Goal: Task Accomplishment & Management: Manage account settings

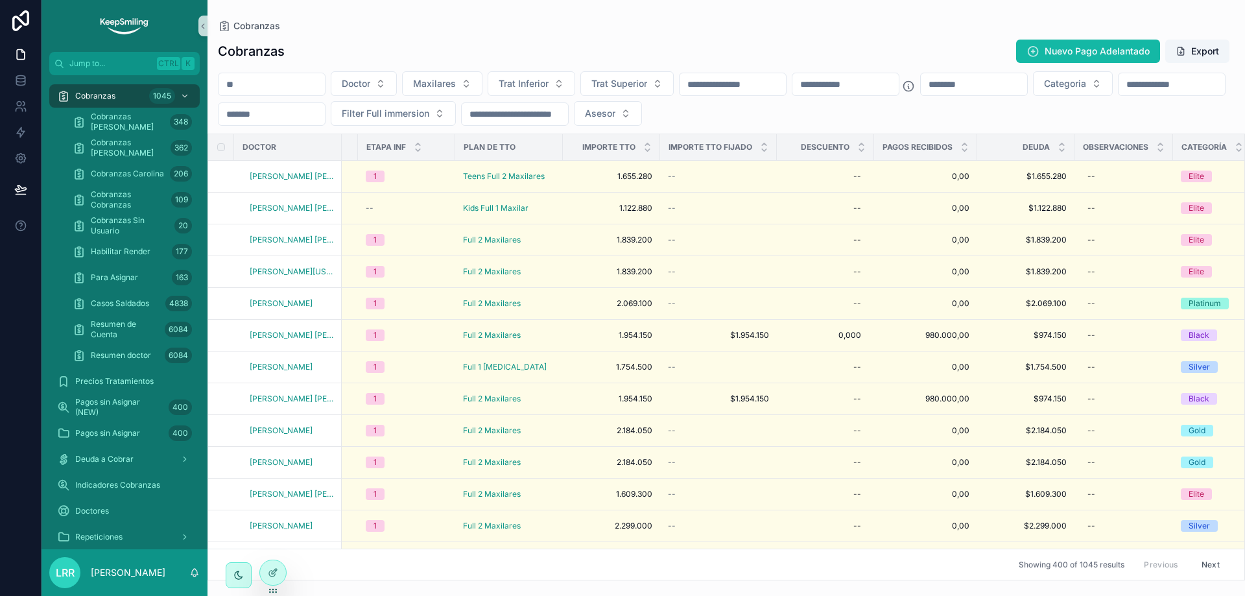
scroll to position [0, 1088]
click at [286, 79] on input "scrollable content" at bounding box center [272, 84] width 106 height 18
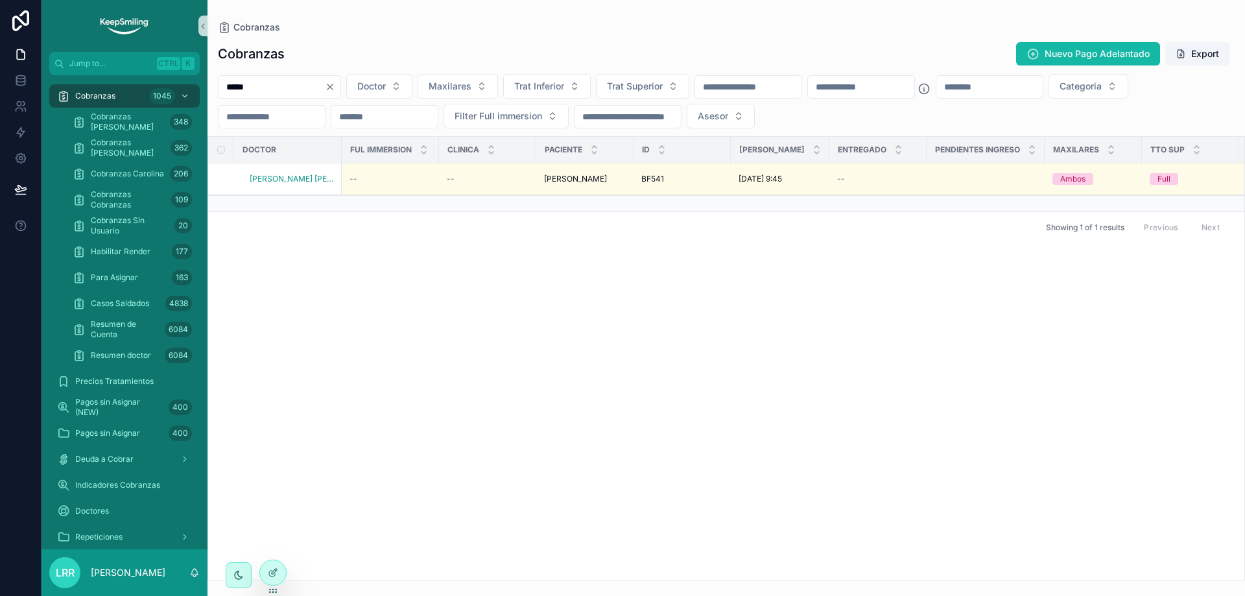
type input "*****"
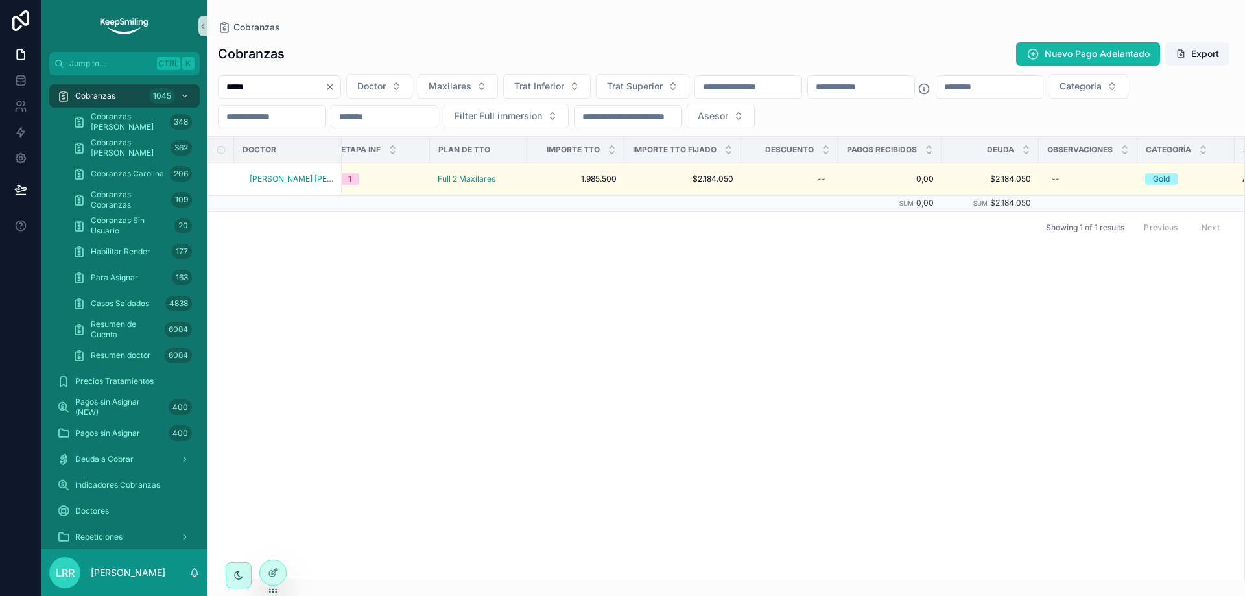
scroll to position [0, 1100]
click at [268, 562] on div at bounding box center [273, 572] width 26 height 25
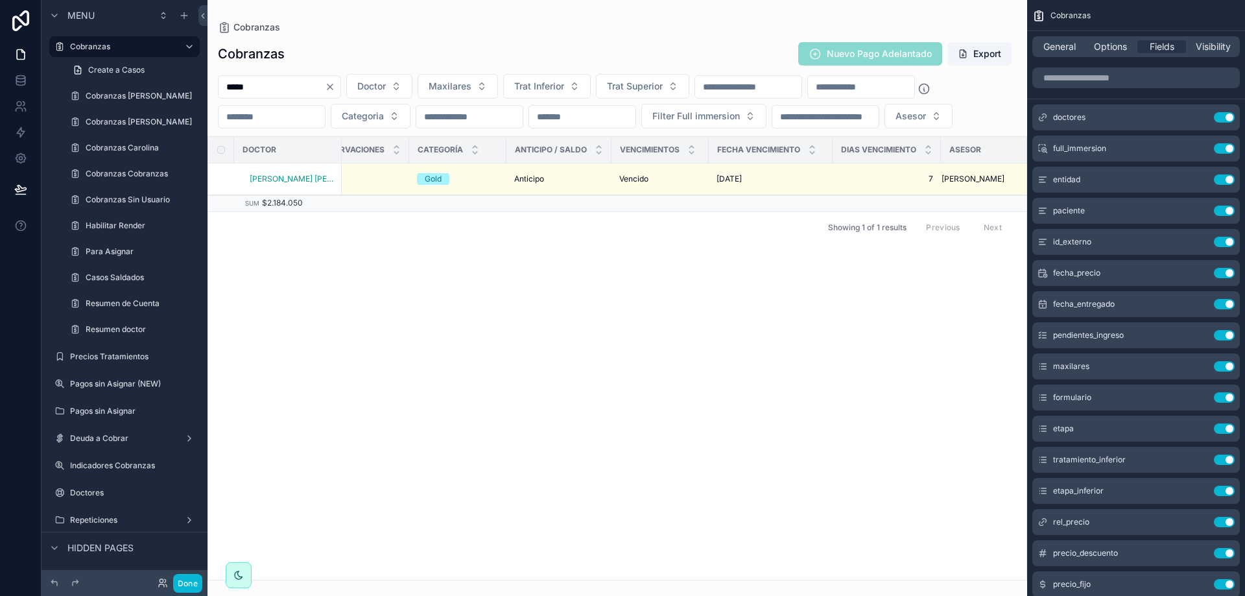
scroll to position [0, 1833]
drag, startPoint x: 830, startPoint y: 575, endPoint x: 686, endPoint y: 557, distance: 144.4
click at [686, 557] on div "scrollable content" at bounding box center [618, 298] width 820 height 596
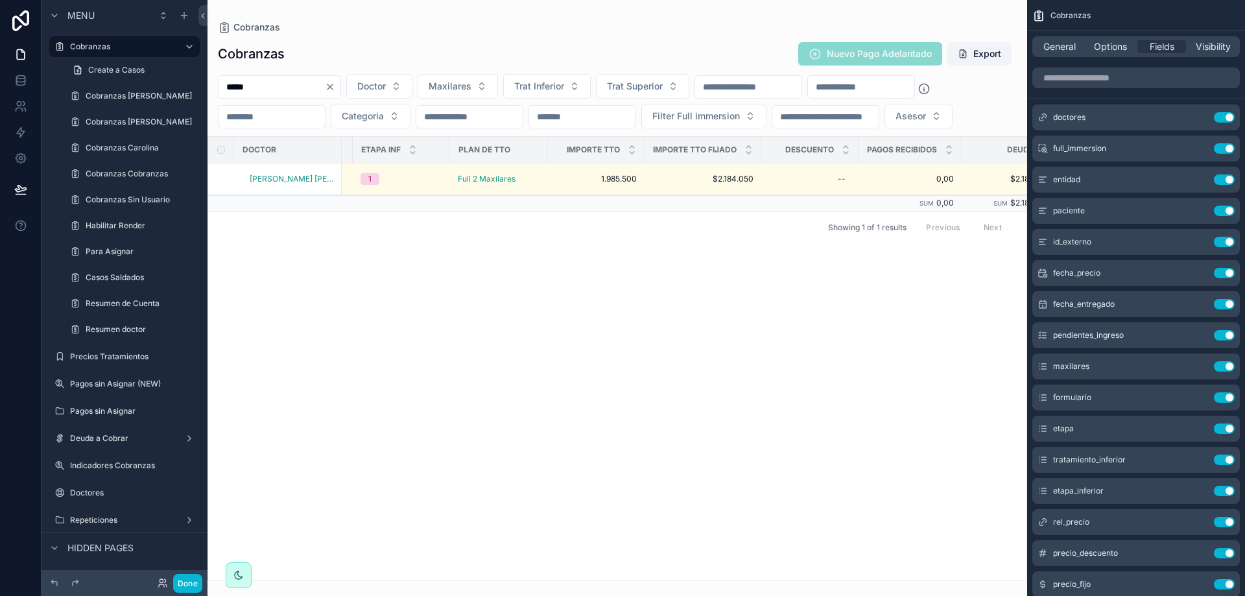
scroll to position [0, 1085]
click at [1160, 44] on span "Fields" at bounding box center [1162, 46] width 25 height 13
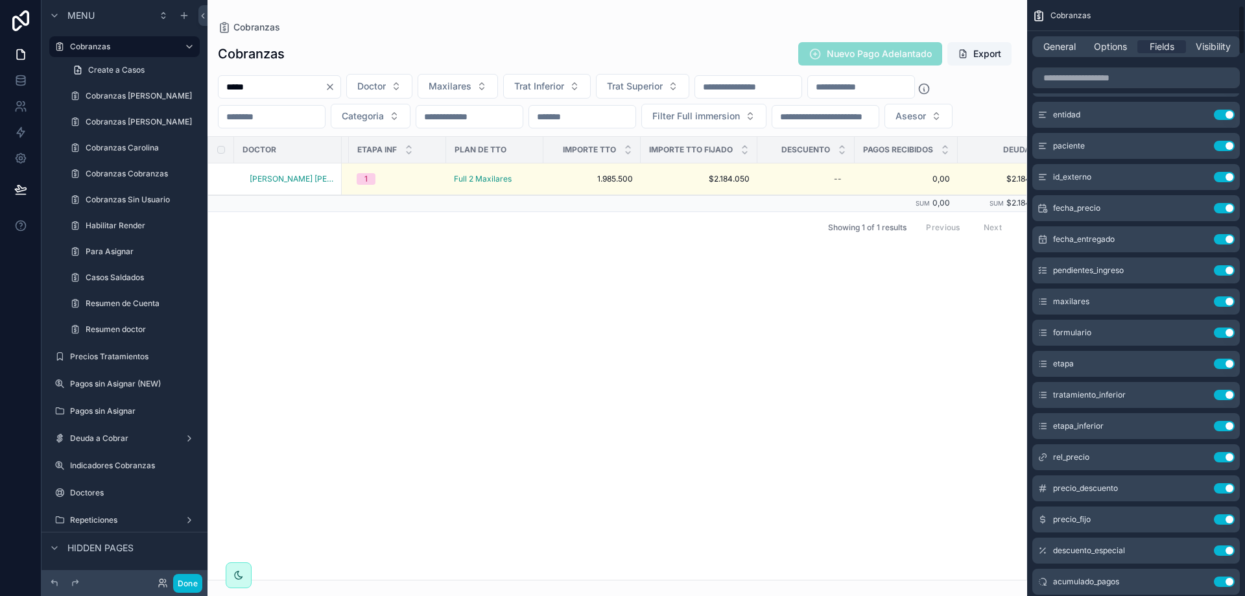
scroll to position [130, 0]
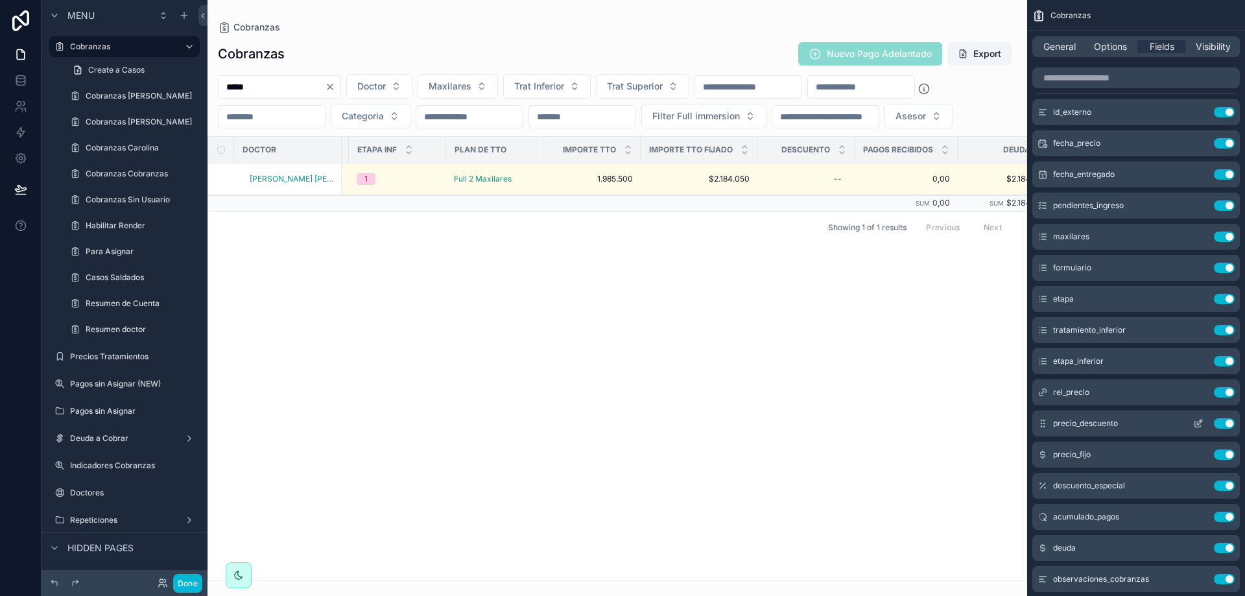
click at [1203, 426] on icon "scrollable content" at bounding box center [1198, 423] width 10 height 10
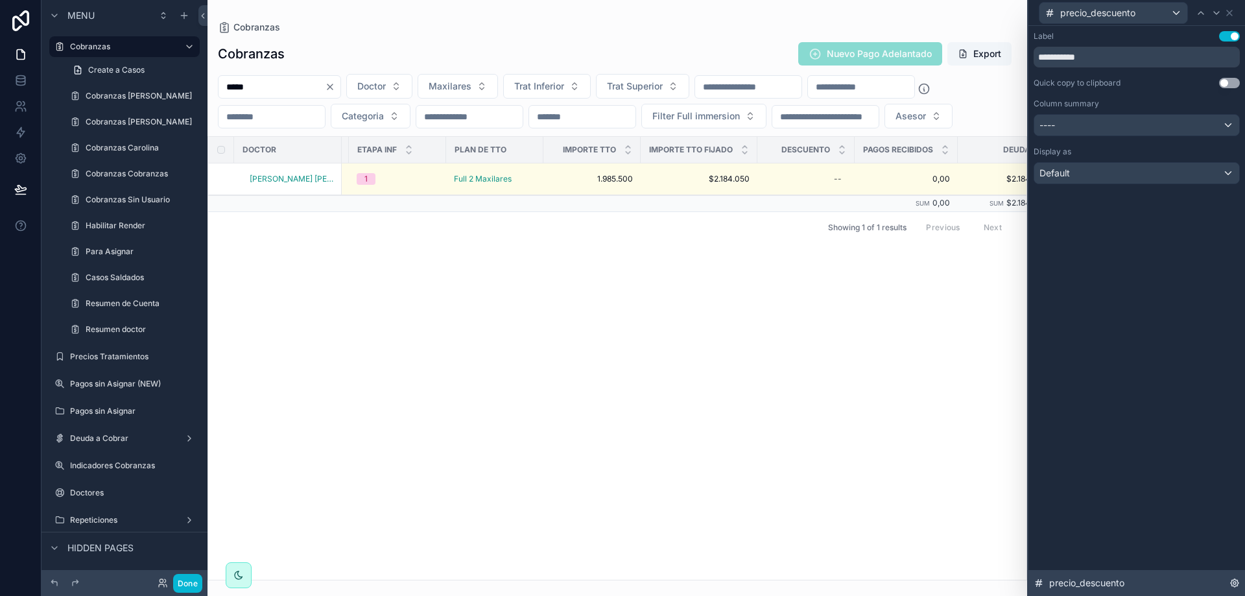
click at [1106, 591] on div "precio_descuento" at bounding box center [1137, 583] width 217 height 26
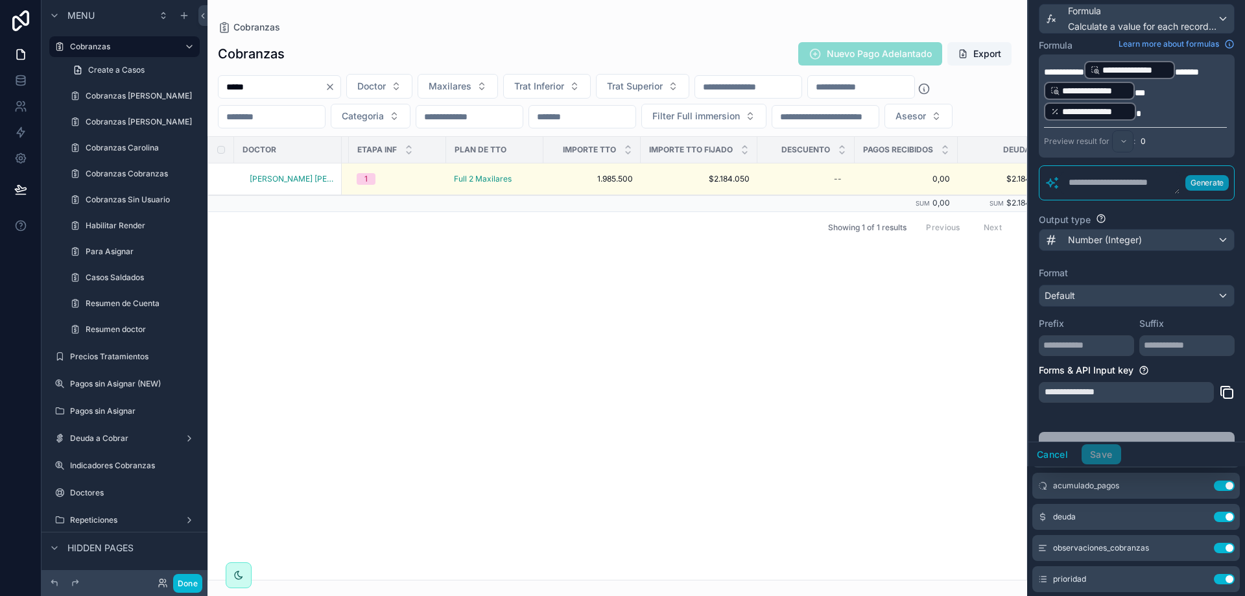
scroll to position [29, 0]
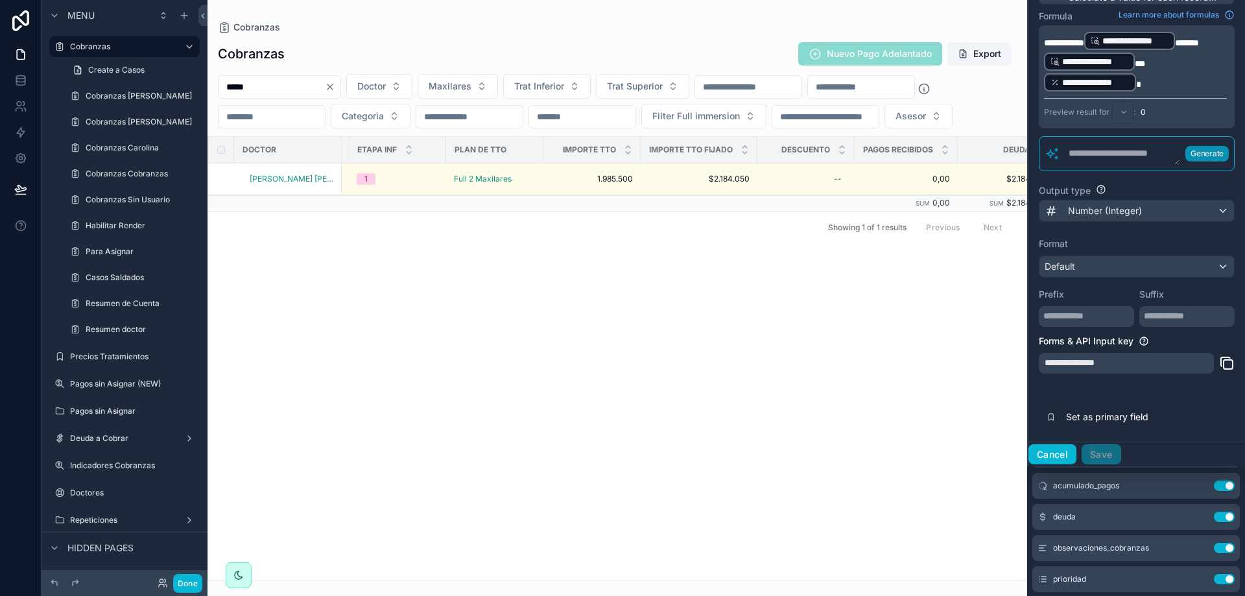
click at [1059, 458] on button "Cancel" at bounding box center [1053, 454] width 48 height 21
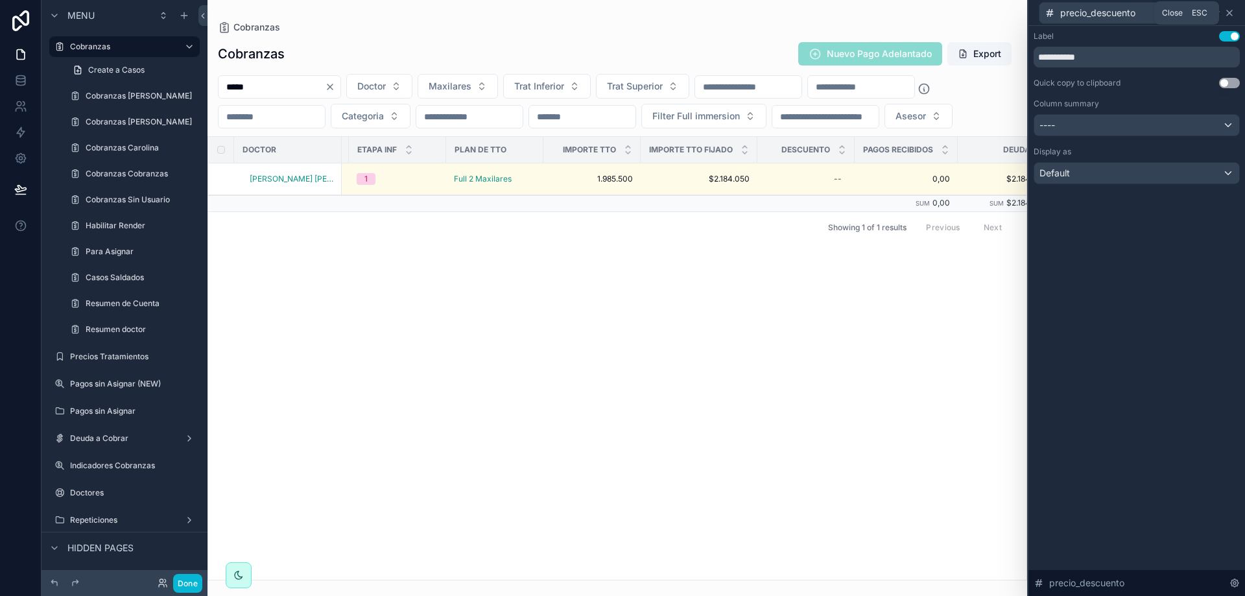
click at [1231, 13] on icon at bounding box center [1229, 13] width 10 height 10
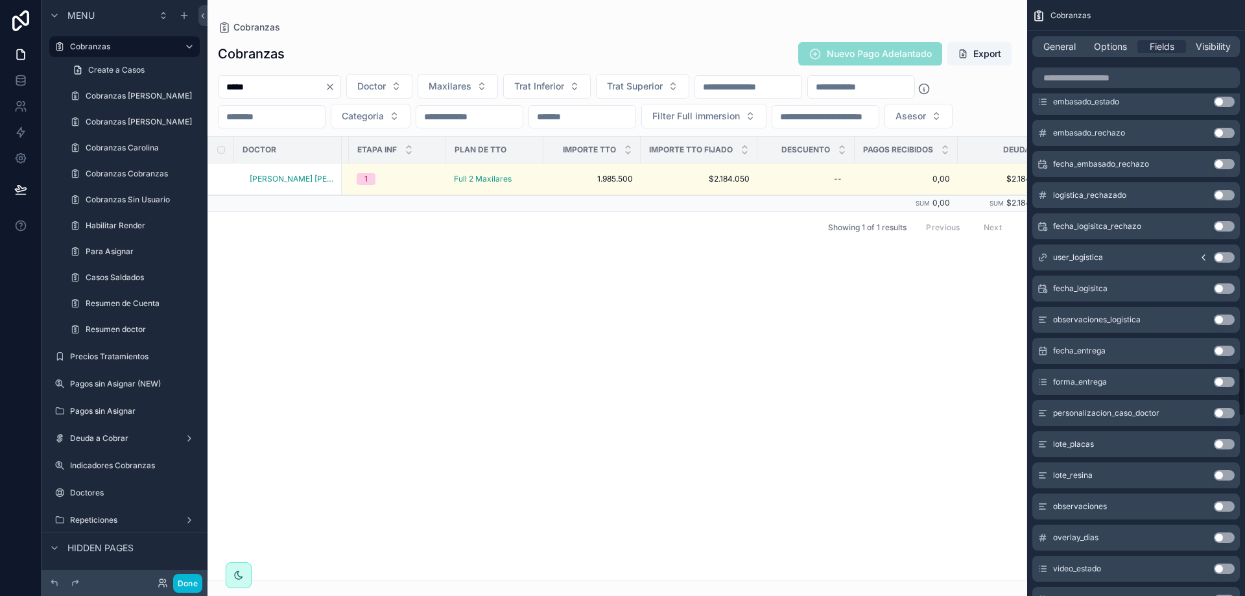
scroll to position [4540, 0]
click at [1094, 82] on input "scrollable content" at bounding box center [1137, 77] width 208 height 21
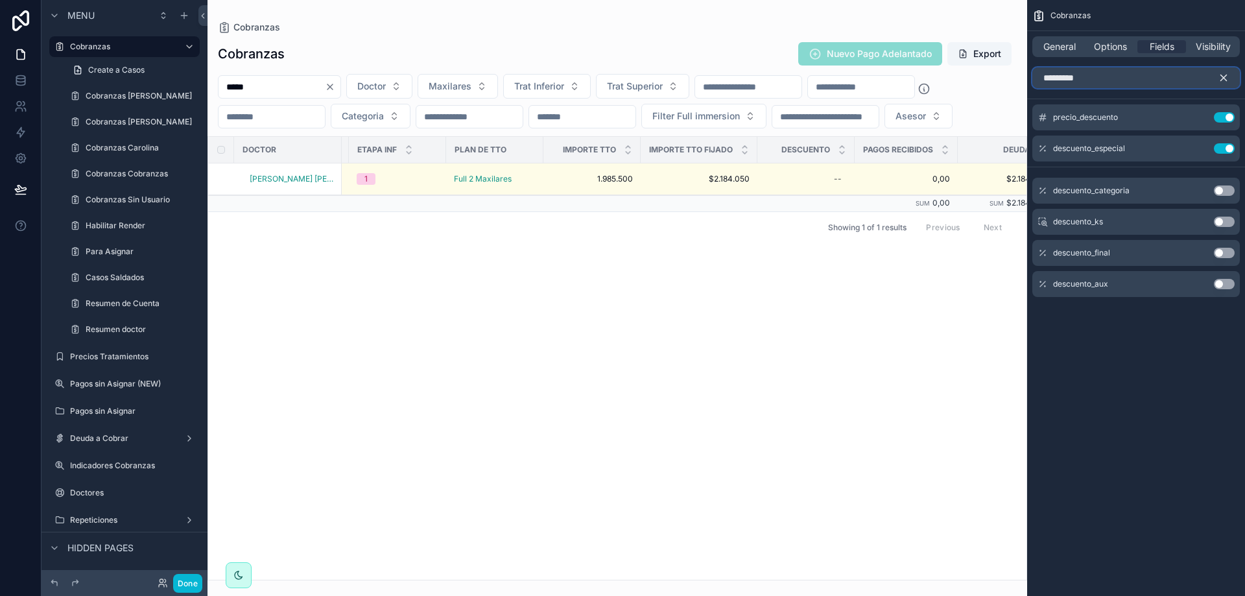
type input "*********"
click at [1156, 255] on div "descuento_final Use setting" at bounding box center [1137, 253] width 208 height 26
click at [1217, 252] on button "Use setting" at bounding box center [1224, 253] width 21 height 10
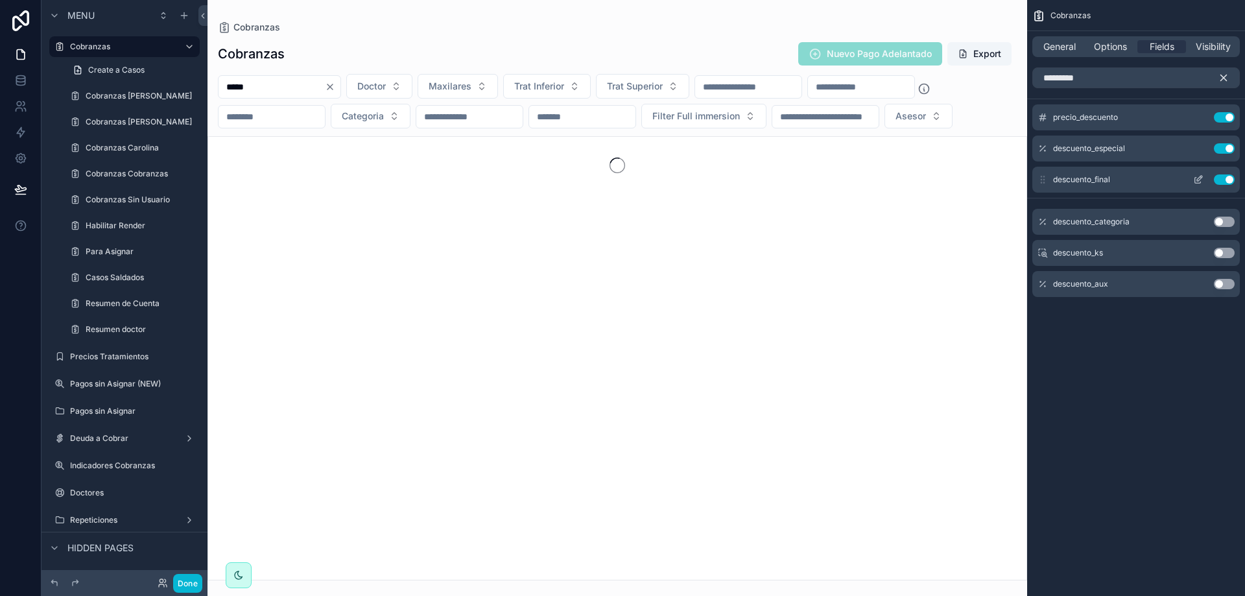
click at [1200, 175] on icon "scrollable content" at bounding box center [1198, 179] width 10 height 10
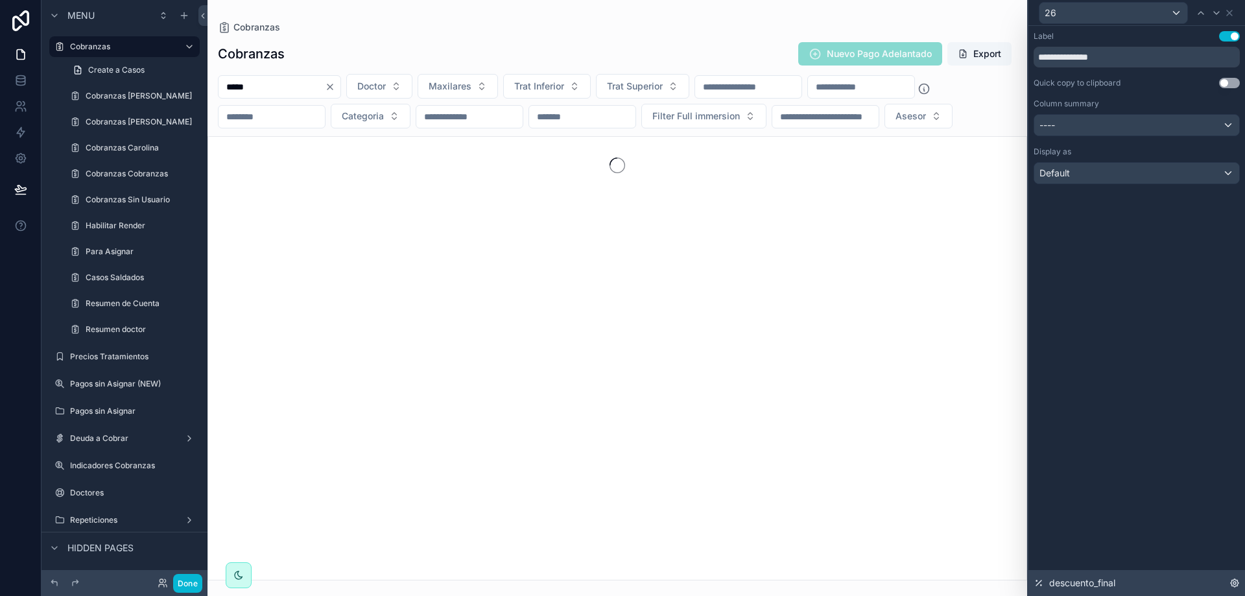
click at [1093, 584] on span "descuento_final" at bounding box center [1082, 583] width 66 height 13
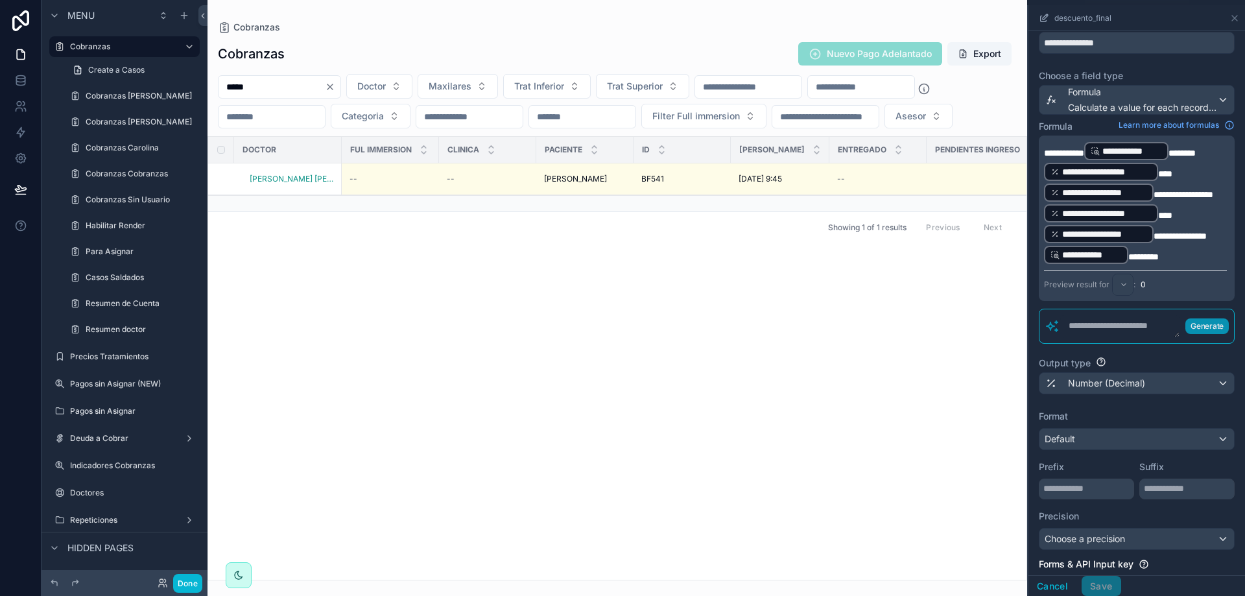
scroll to position [138, 0]
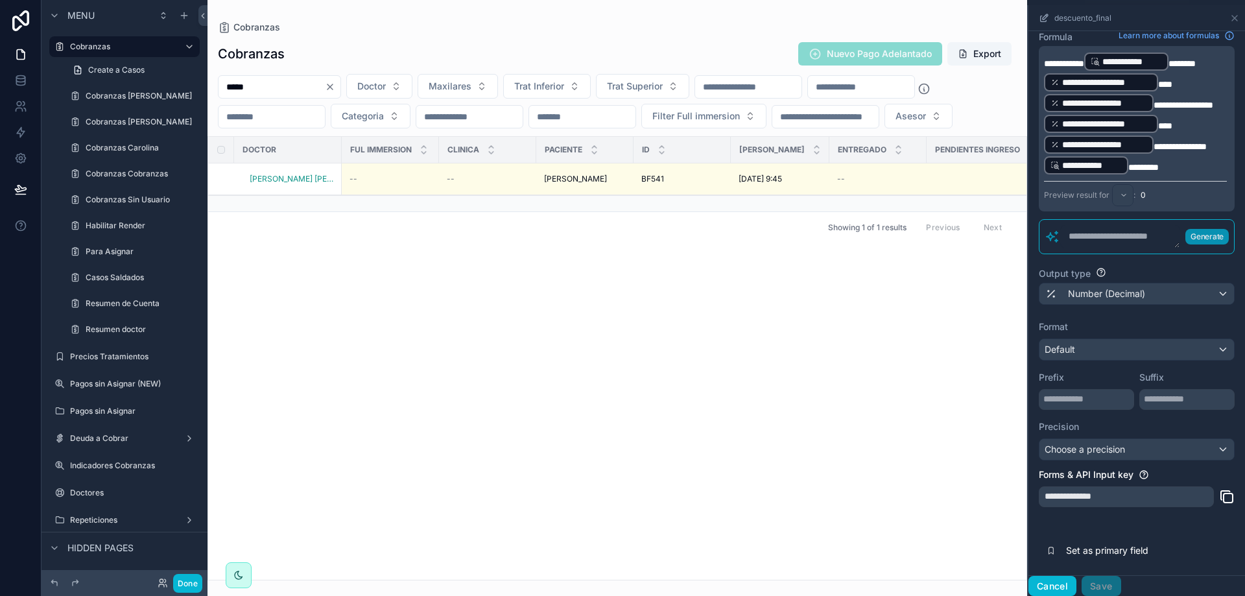
click at [1058, 587] on button "Cancel" at bounding box center [1053, 586] width 48 height 21
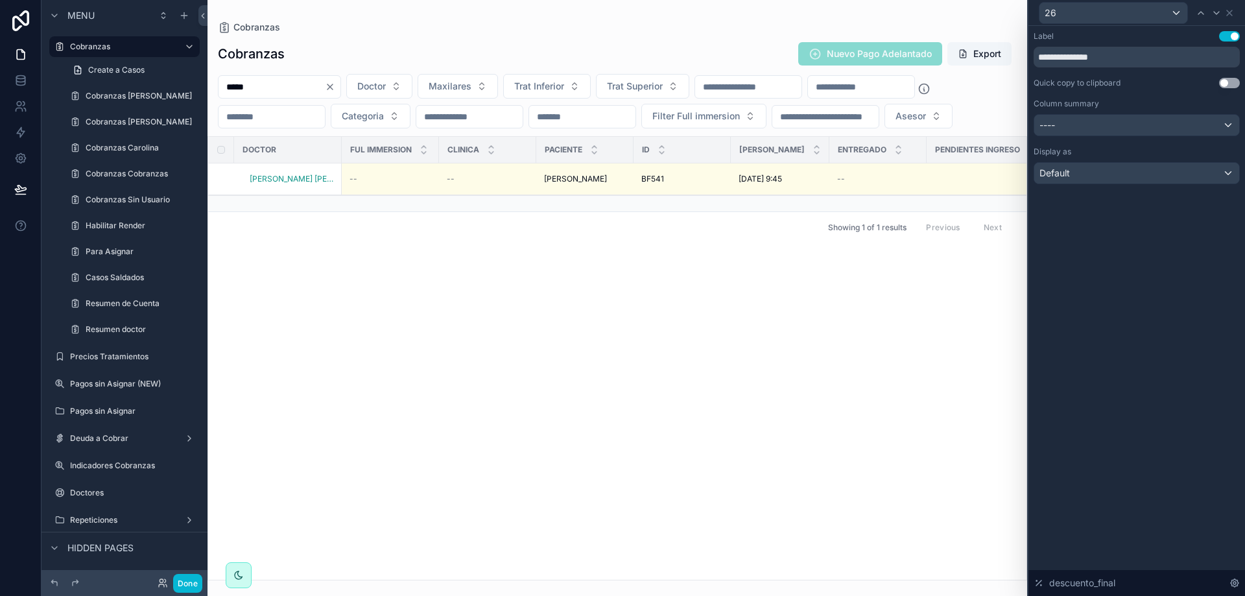
click at [1235, 10] on div "26" at bounding box center [1137, 12] width 206 height 25
click at [1232, 13] on icon at bounding box center [1229, 13] width 10 height 10
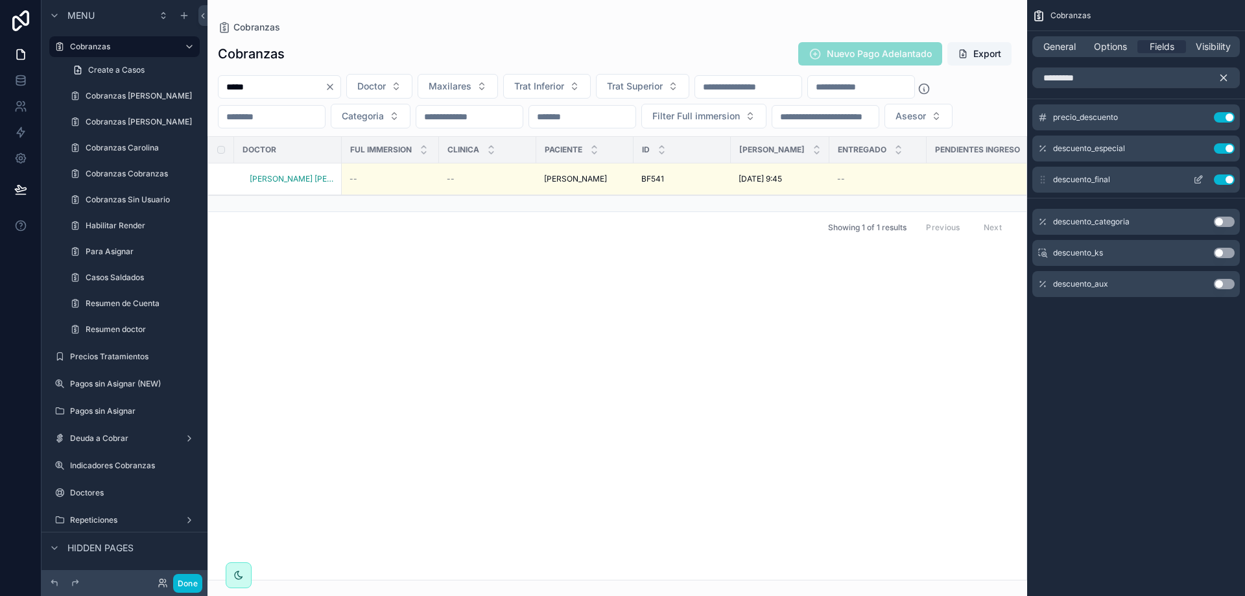
click at [1223, 177] on button "Use setting" at bounding box center [1224, 179] width 21 height 10
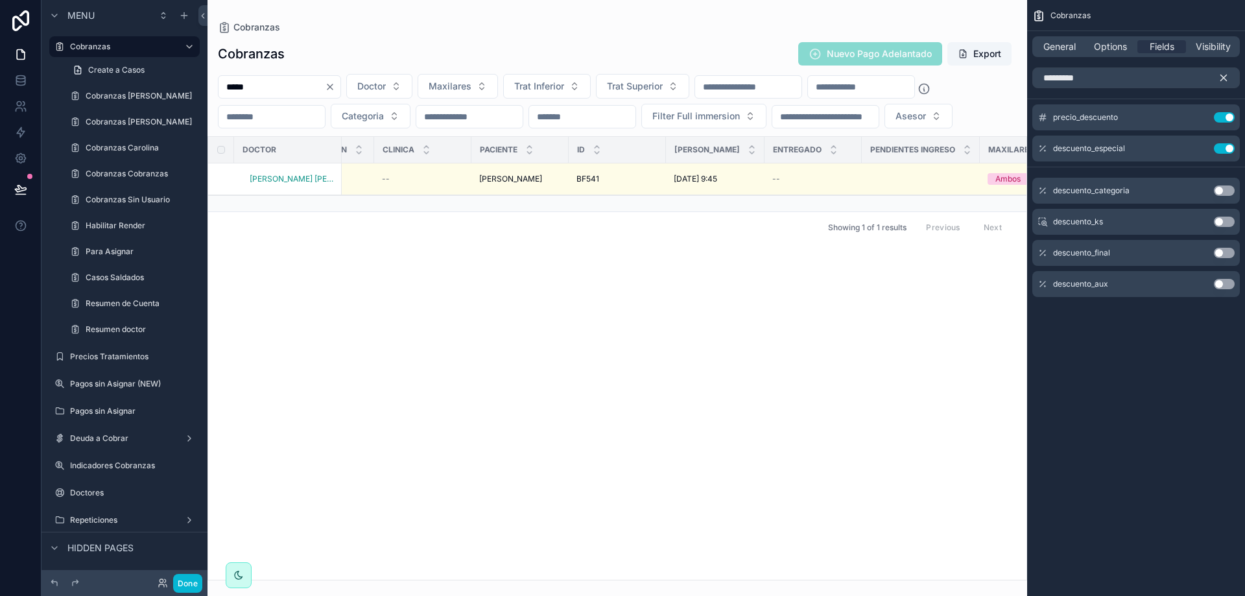
scroll to position [0, 95]
click at [1222, 79] on icon "scrollable content" at bounding box center [1224, 78] width 6 height 6
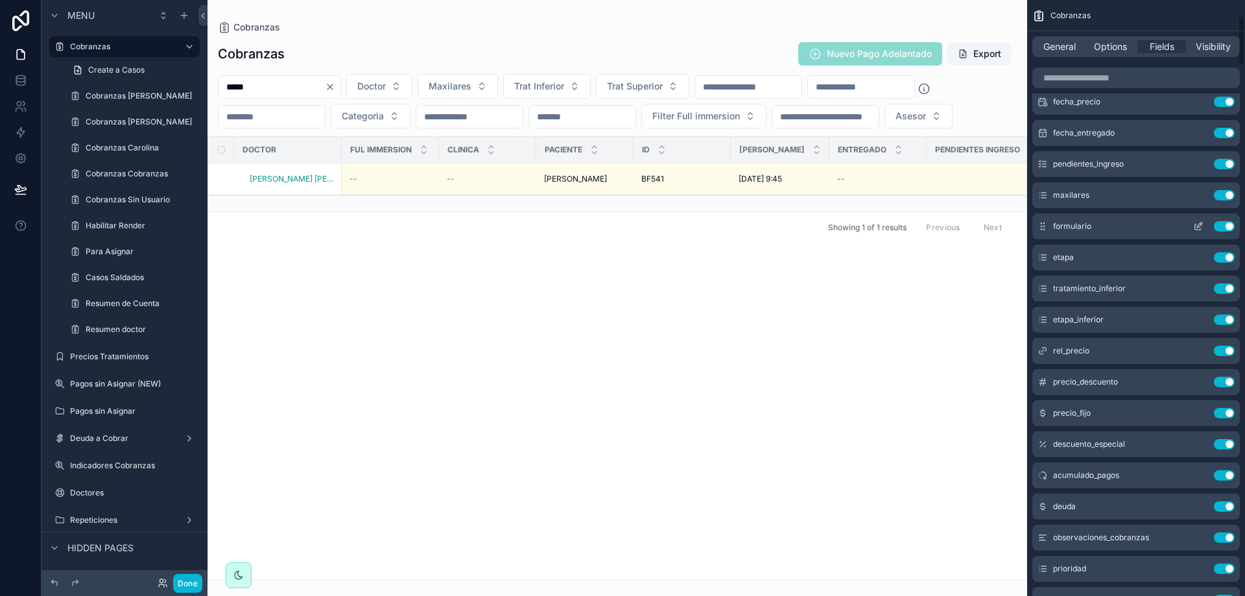
scroll to position [195, 0]
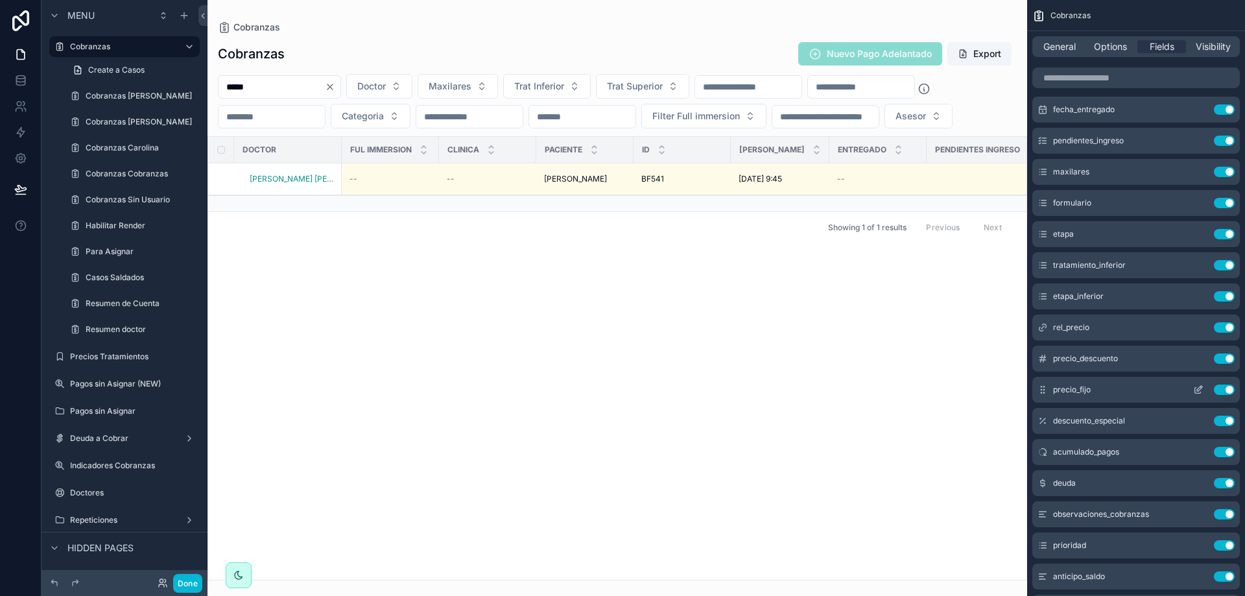
click at [1201, 384] on div "precio_fijo Use setting" at bounding box center [1137, 390] width 208 height 26
click at [1201, 388] on icon "scrollable content" at bounding box center [1199, 388] width 5 height 5
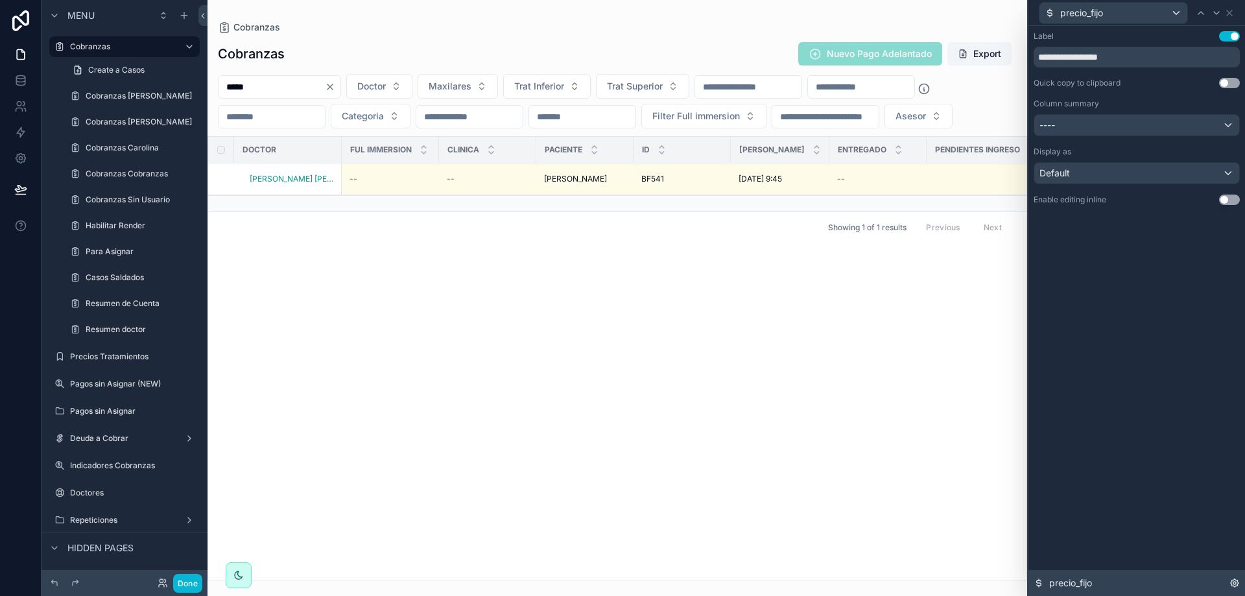
click at [1129, 586] on div "precio_fijo" at bounding box center [1137, 583] width 217 height 26
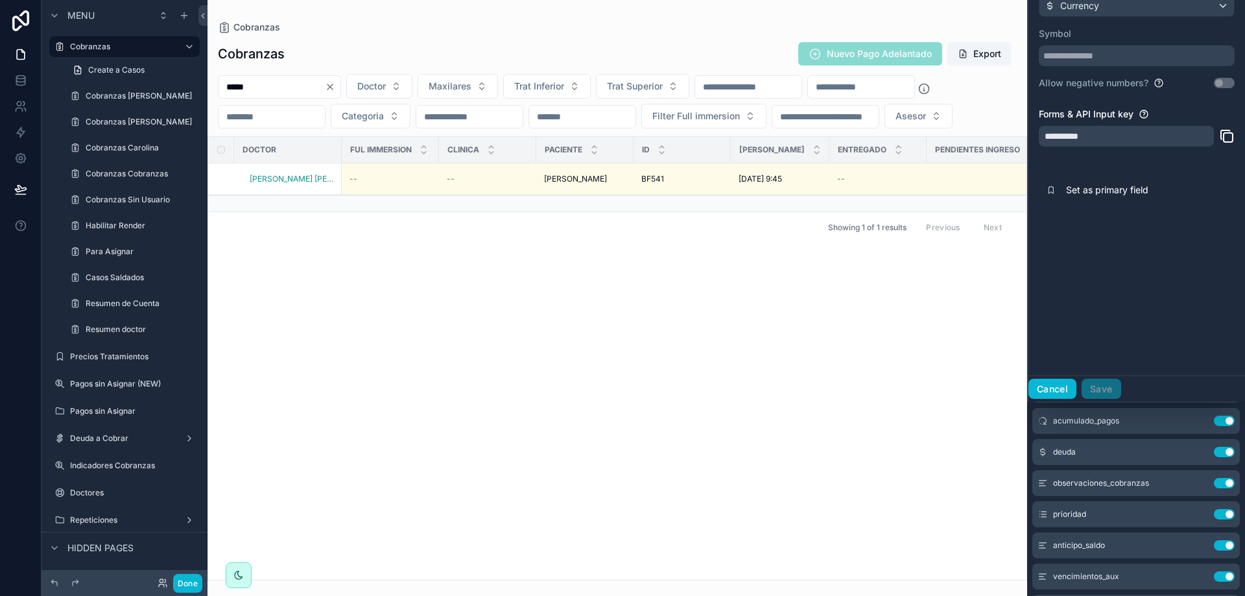
click at [1058, 393] on button "Cancel" at bounding box center [1053, 389] width 48 height 21
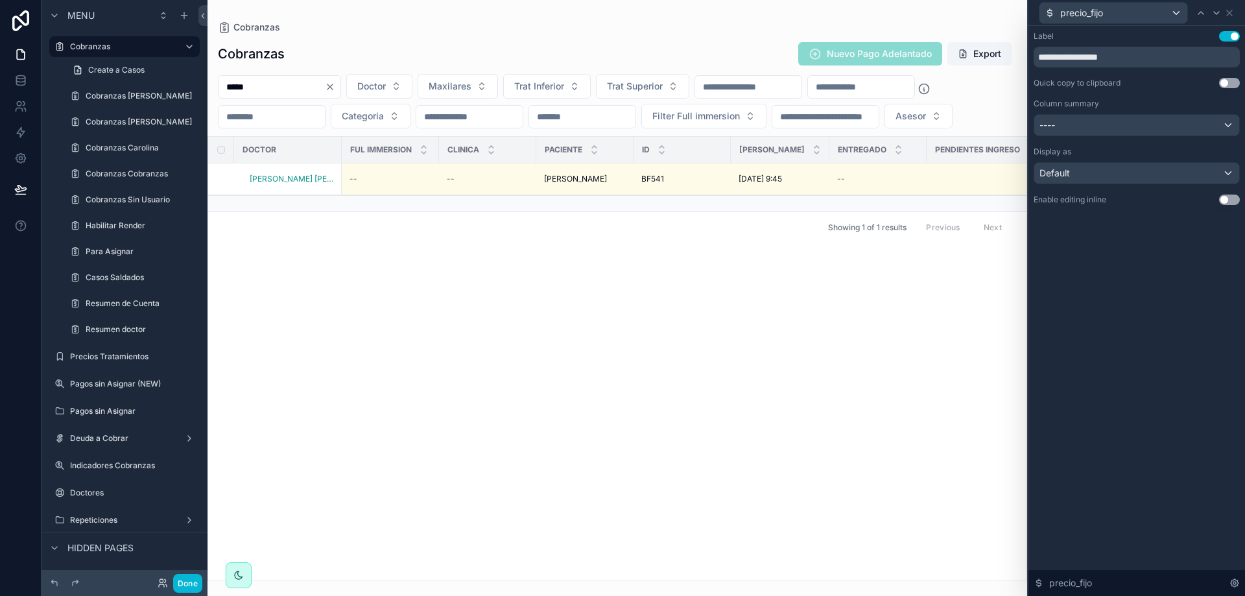
click at [715, 364] on div "Doctor Ful immersion Clinica Paciente ID Fecha Precio Entregado Pendientes ingr…" at bounding box center [617, 358] width 818 height 443
click at [1231, 15] on icon at bounding box center [1229, 13] width 10 height 10
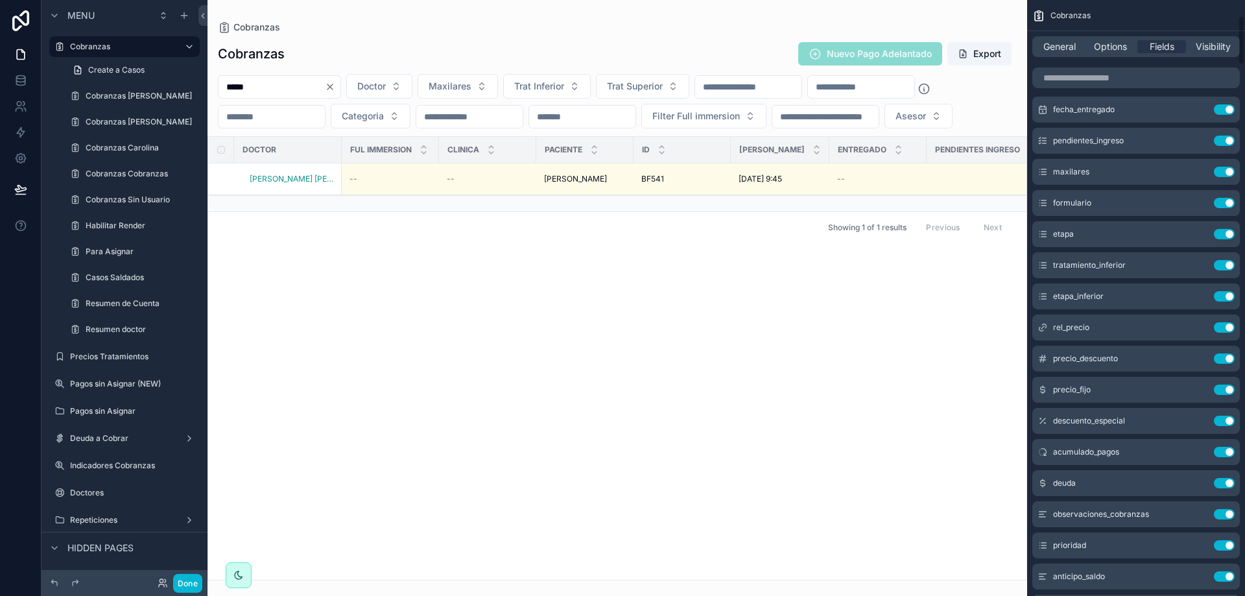
click at [859, 407] on div "Doctor Ful immersion Clinica Paciente ID Fecha Precio Entregado Pendientes ingr…" at bounding box center [617, 358] width 818 height 443
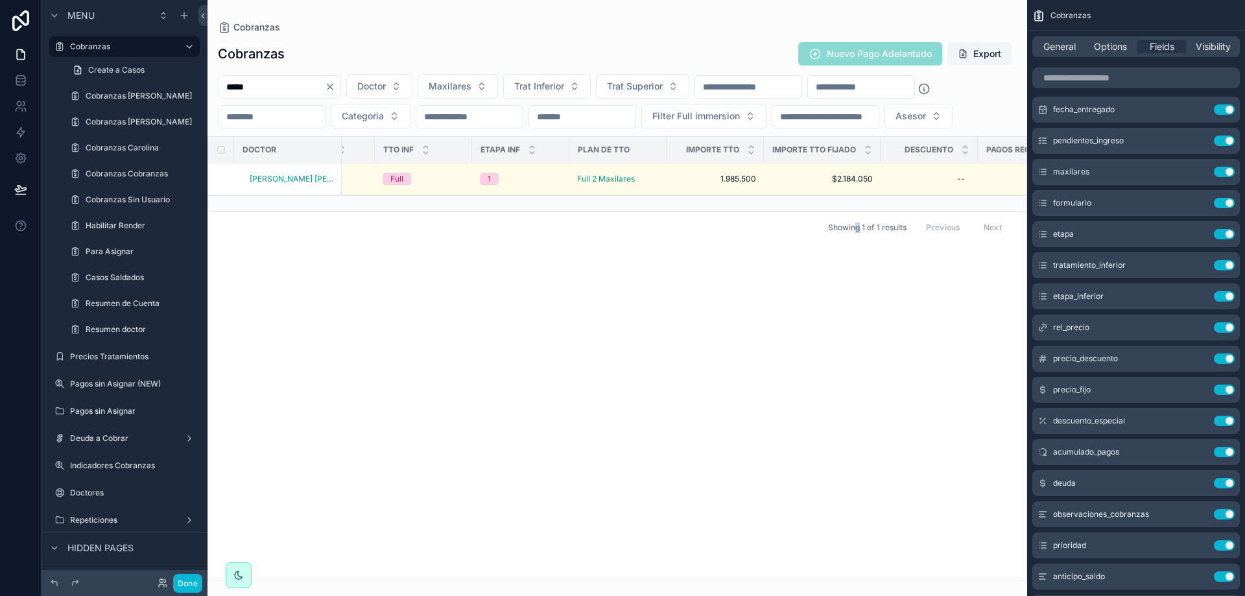
scroll to position [0, 1006]
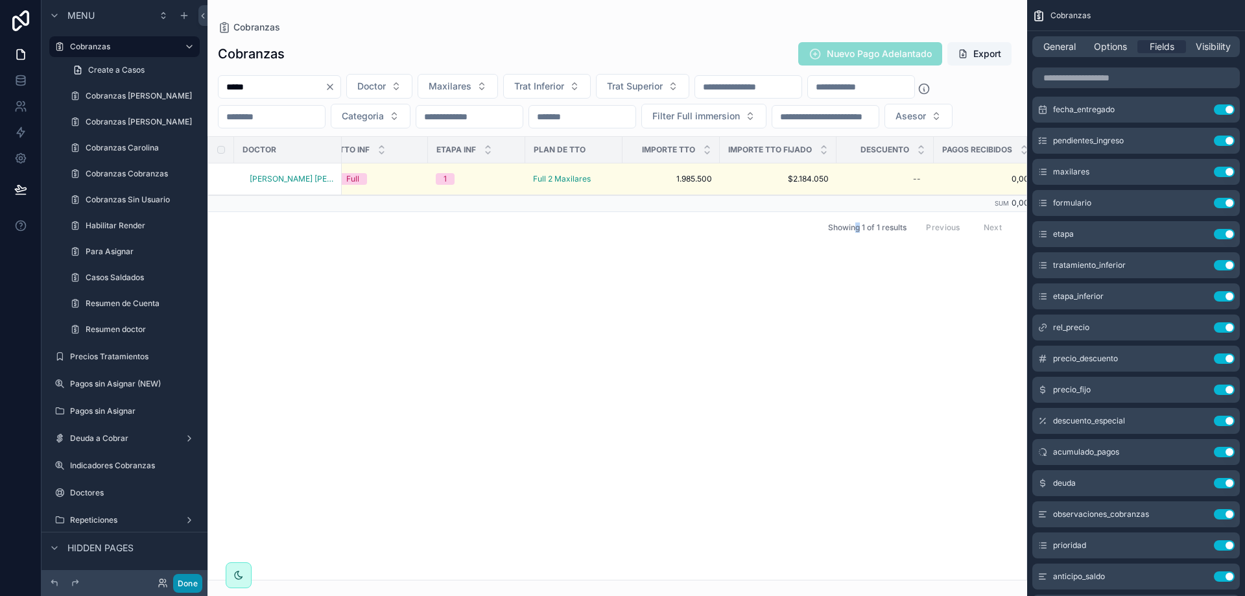
click at [193, 582] on button "Done" at bounding box center [187, 583] width 29 height 19
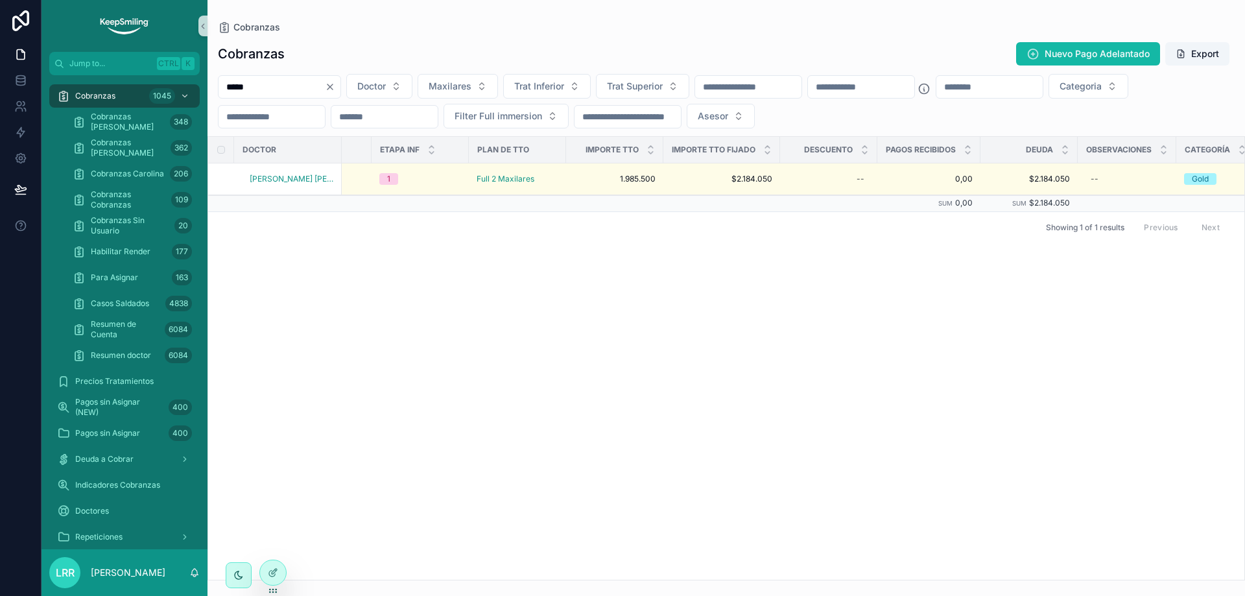
scroll to position [0, 1057]
